Goal: Find specific page/section

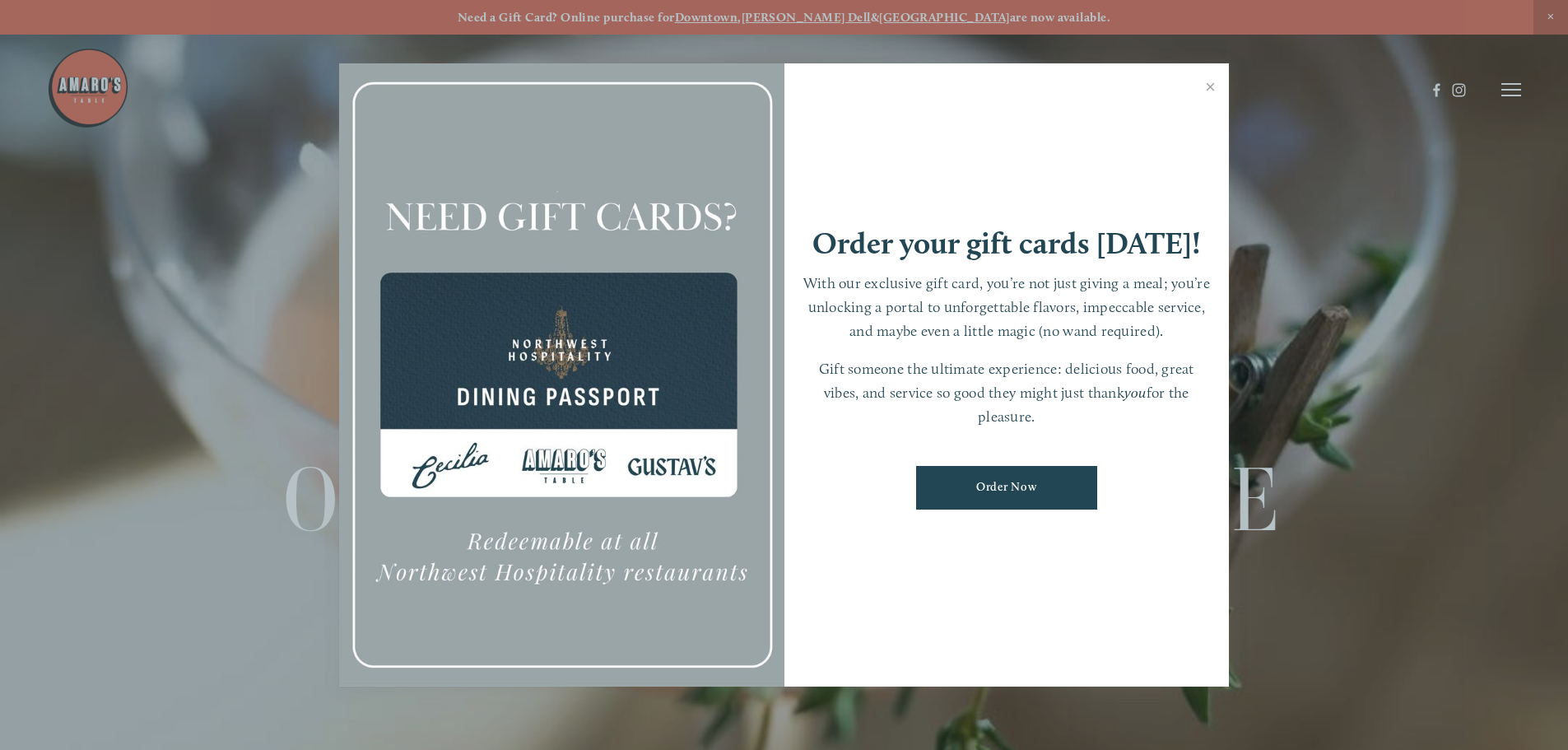
click at [543, 451] on div at bounding box center [562, 375] width 446 height 624
drag, startPoint x: 576, startPoint y: 465, endPoint x: 542, endPoint y: 526, distance: 69.8
click at [540, 526] on div at bounding box center [562, 375] width 446 height 624
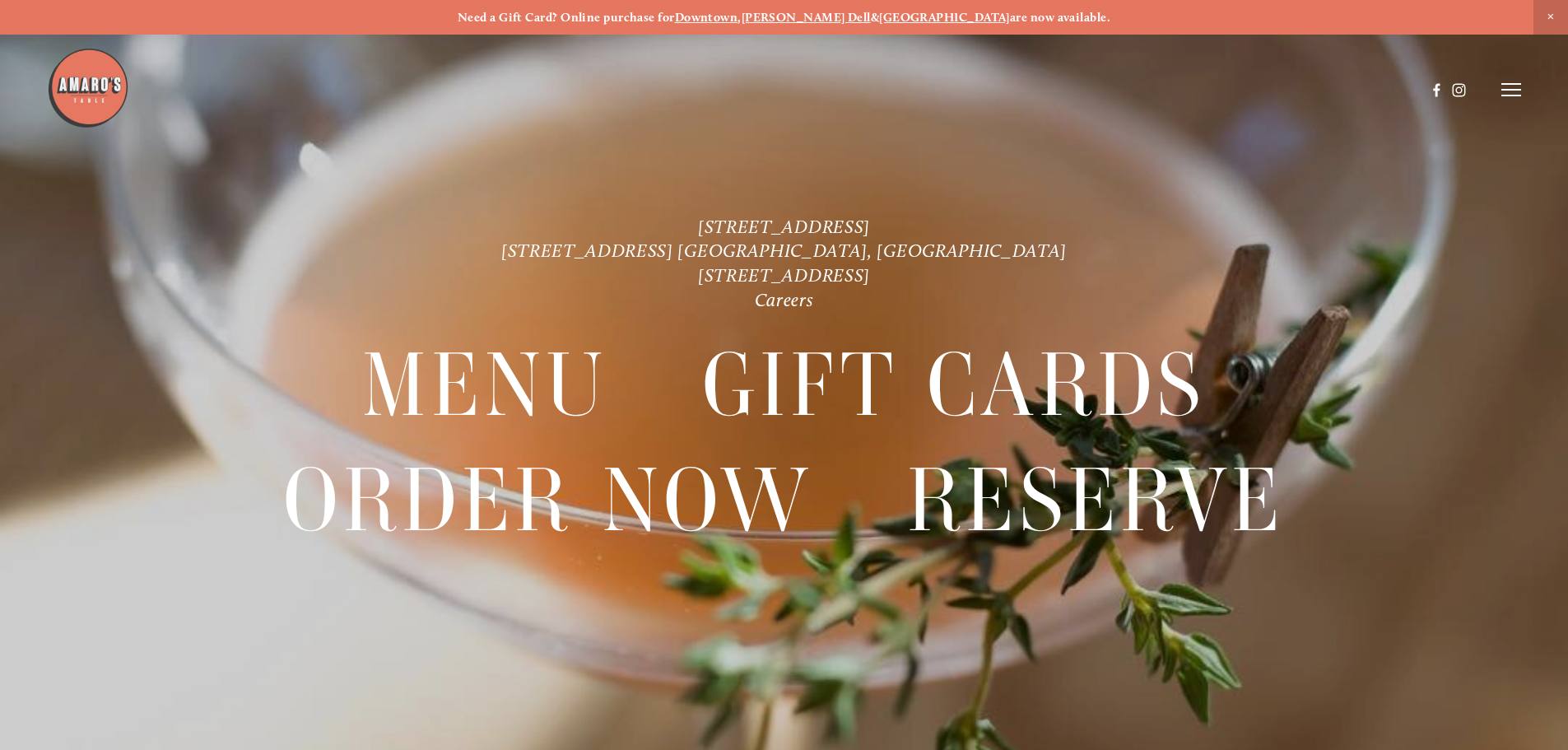
click at [1508, 87] on icon at bounding box center [1511, 90] width 20 height 15
click at [1442, 86] on span "Careers" at bounding box center [1447, 89] width 44 height 15
